Goal: Task Accomplishment & Management: Manage account settings

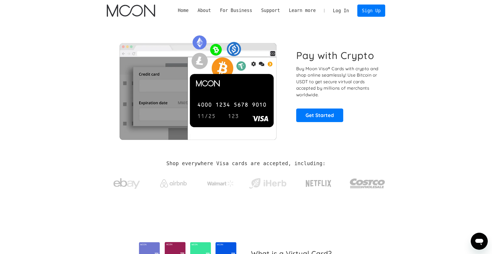
click at [338, 7] on link "Log In" at bounding box center [340, 11] width 25 height 12
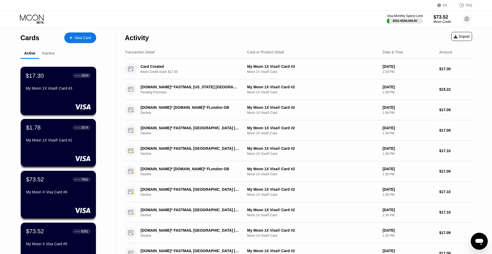
click at [61, 82] on div "$17.30 ● ● ● ● 2834 My Moon 1X Visa® Card #3" at bounding box center [58, 82] width 65 height 20
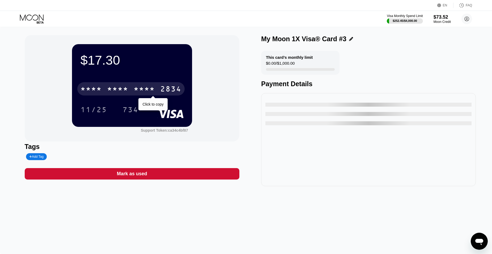
click at [148, 90] on div "* * * *" at bounding box center [144, 89] width 21 height 9
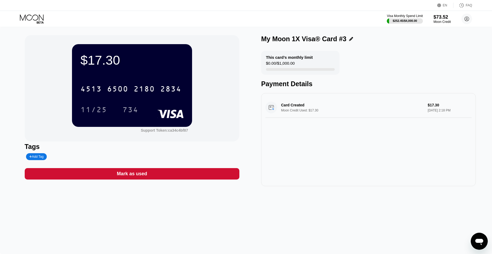
click at [46, 18] on div at bounding box center [36, 18] width 33 height 9
click at [37, 17] on icon at bounding box center [32, 18] width 25 height 9
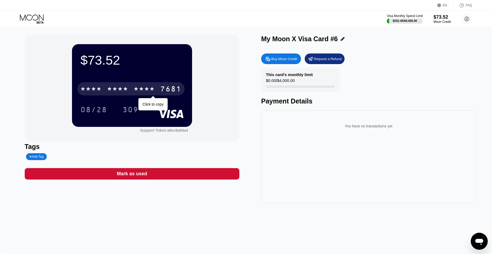
click at [144, 85] on div "* * * * * * * * * * * * 7681" at bounding box center [130, 88] width 107 height 13
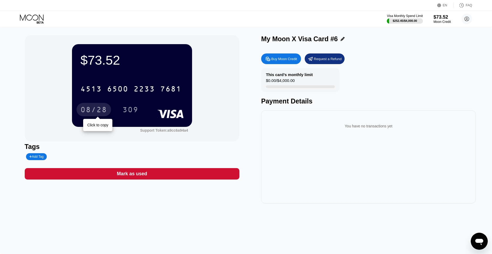
click at [92, 102] on div "4513 6500 2233 7681 08/28 Click to copy 309" at bounding box center [132, 93] width 103 height 31
click at [95, 107] on div "08/28" at bounding box center [94, 110] width 27 height 9
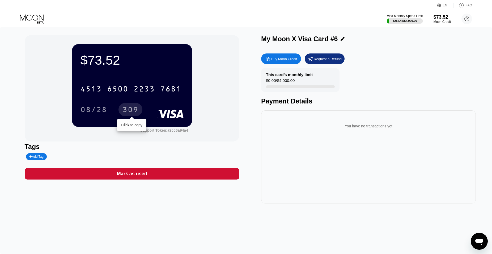
click at [131, 110] on div "309" at bounding box center [130, 110] width 16 height 9
